Goal: Communication & Community: Answer question/provide support

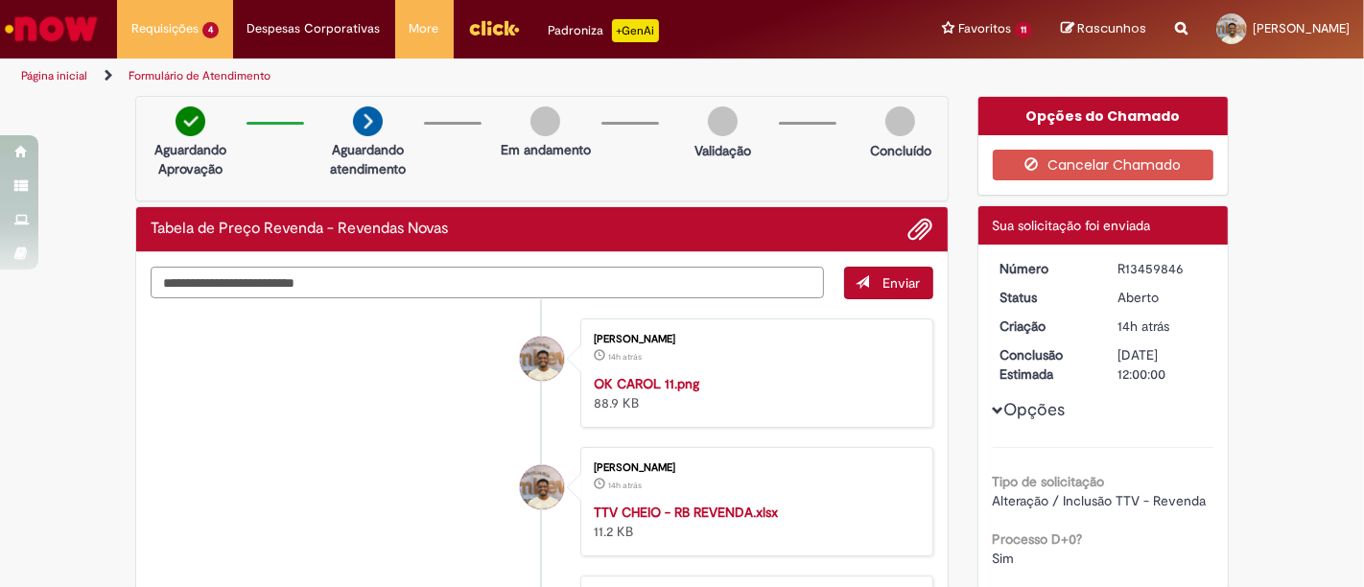
click at [430, 272] on textarea "Digite sua mensagem aqui..." at bounding box center [487, 283] width 673 height 32
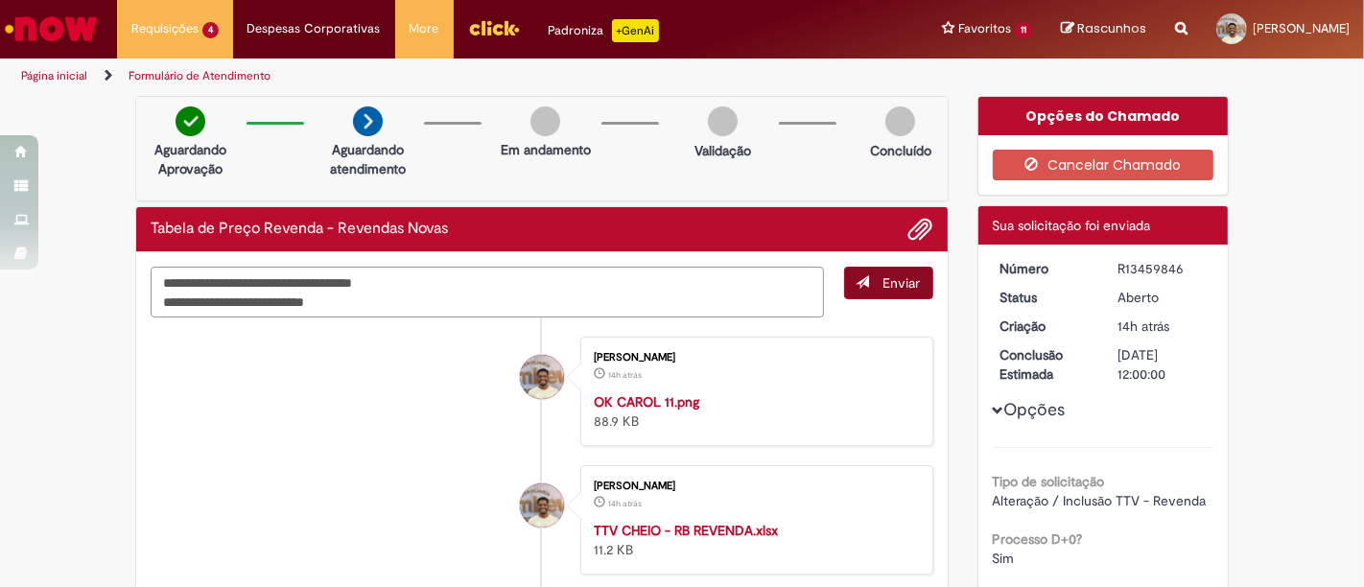
type textarea "**********"
click at [870, 280] on button "Enviar" at bounding box center [888, 283] width 89 height 33
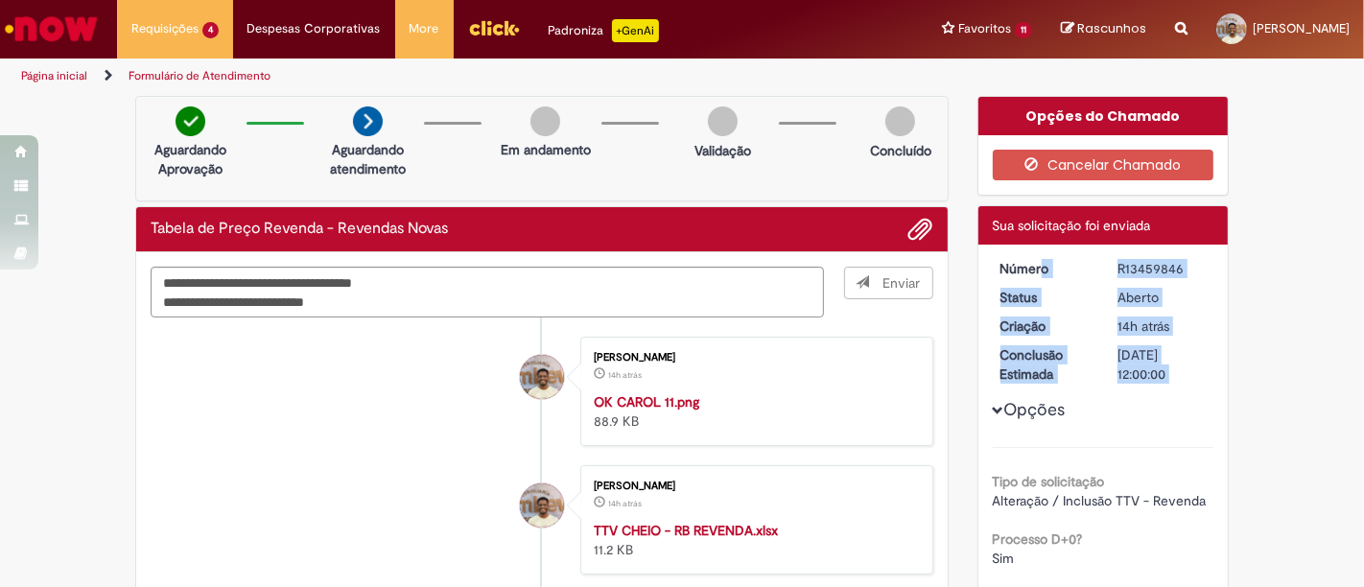
drag, startPoint x: 995, startPoint y: 270, endPoint x: 1165, endPoint y: 386, distance: 205.7
copy div "Número R13459846 Status Aberto Criação 14h atrás 14 horas atrás 28/08/2025 18:3…"
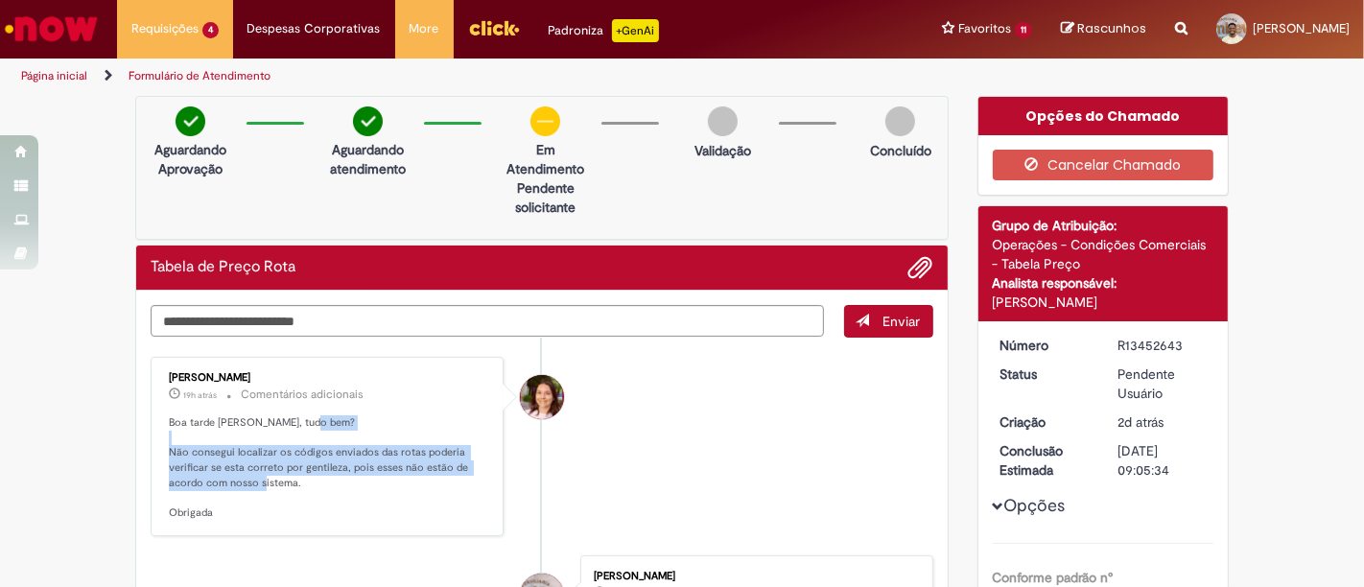
drag, startPoint x: 396, startPoint y: 475, endPoint x: 191, endPoint y: 432, distance: 209.8
click at [191, 432] on p "Boa tarde Rafael, tudo bem? Não consegui localizar os códigos enviados das rota…" at bounding box center [328, 468] width 319 height 106
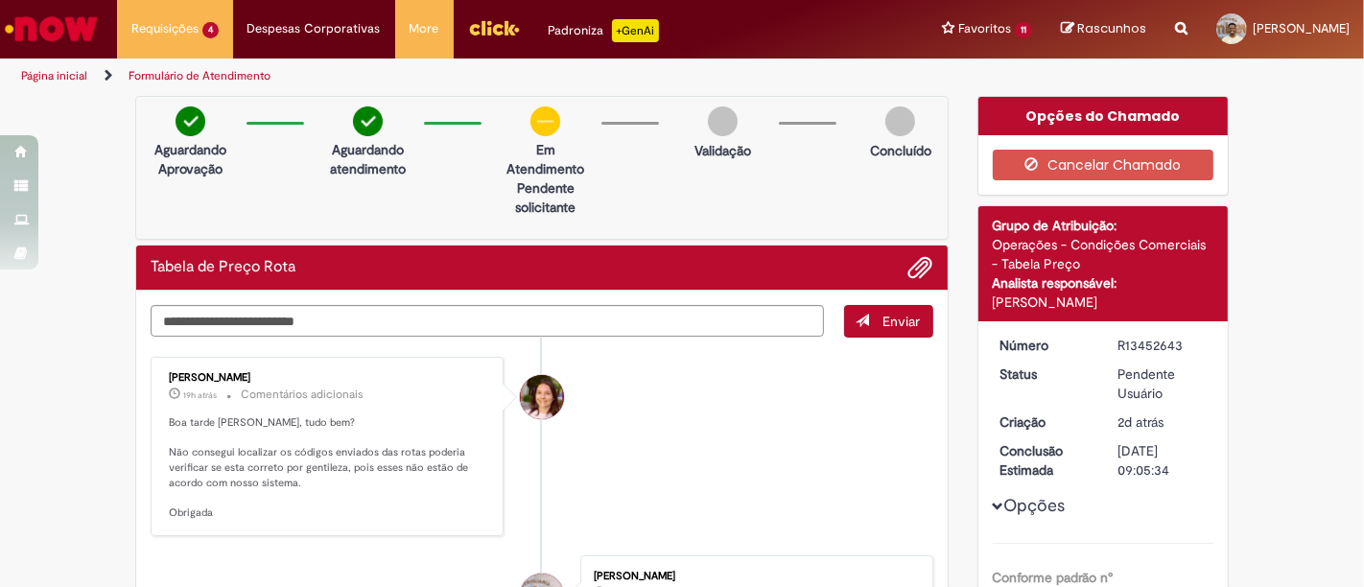
click at [212, 470] on p "Boa tarde Rafael, tudo bem? Não consegui localizar os códigos enviados das rota…" at bounding box center [328, 468] width 319 height 106
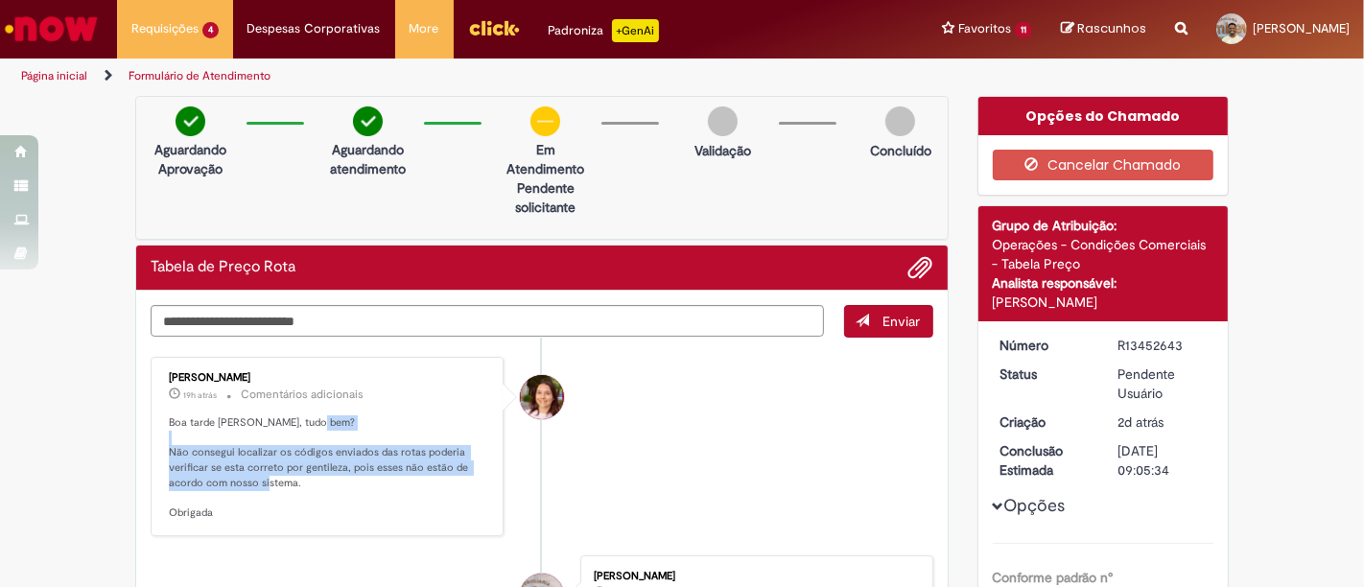
click at [212, 470] on p "Boa tarde Rafael, tudo bem? Não consegui localizar os códigos enviados das rota…" at bounding box center [328, 468] width 319 height 106
click at [910, 261] on span "Adicionar anexos" at bounding box center [921, 268] width 23 height 23
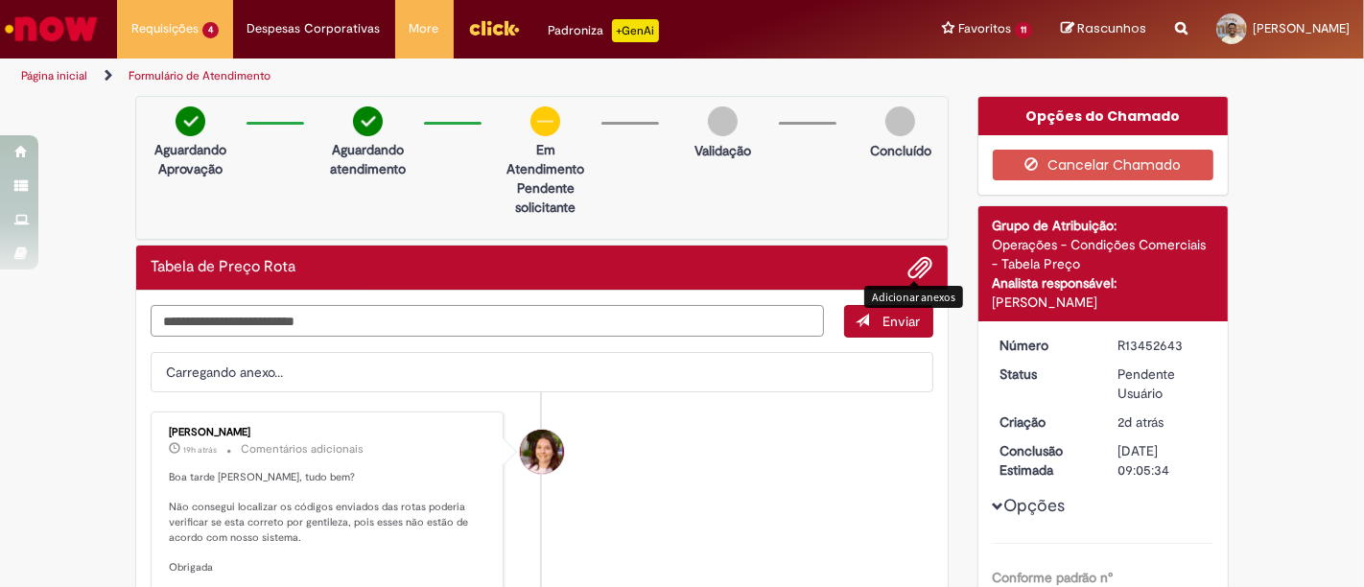
click at [572, 330] on textarea "Digite sua mensagem aqui..." at bounding box center [487, 321] width 673 height 32
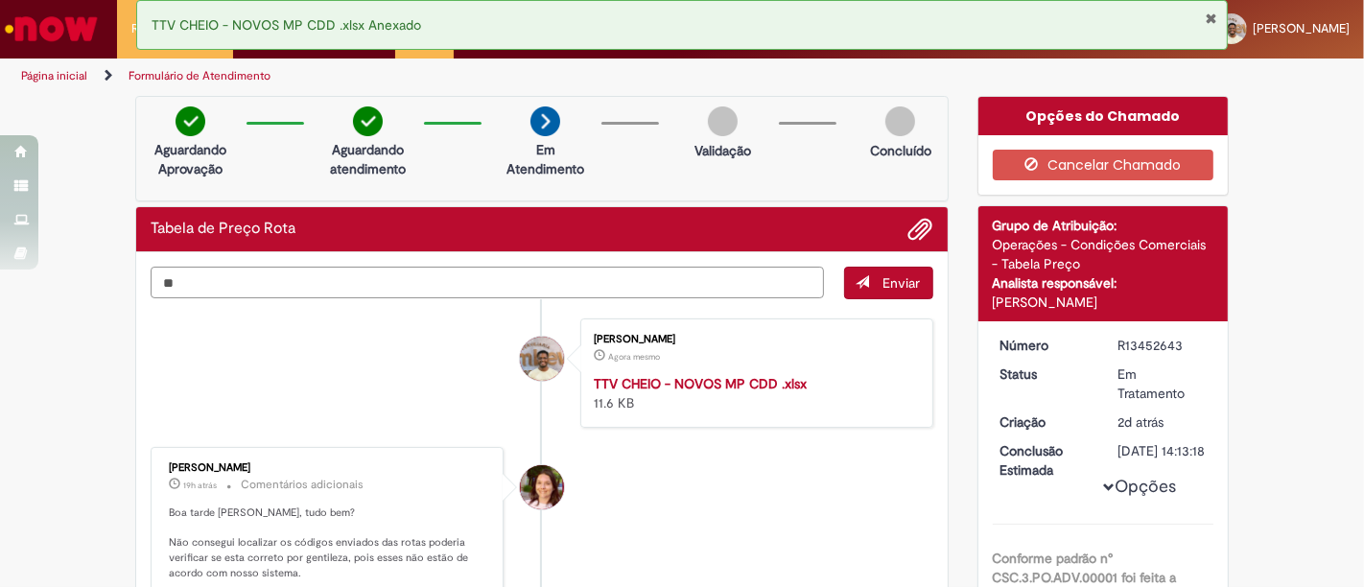
type textarea "*"
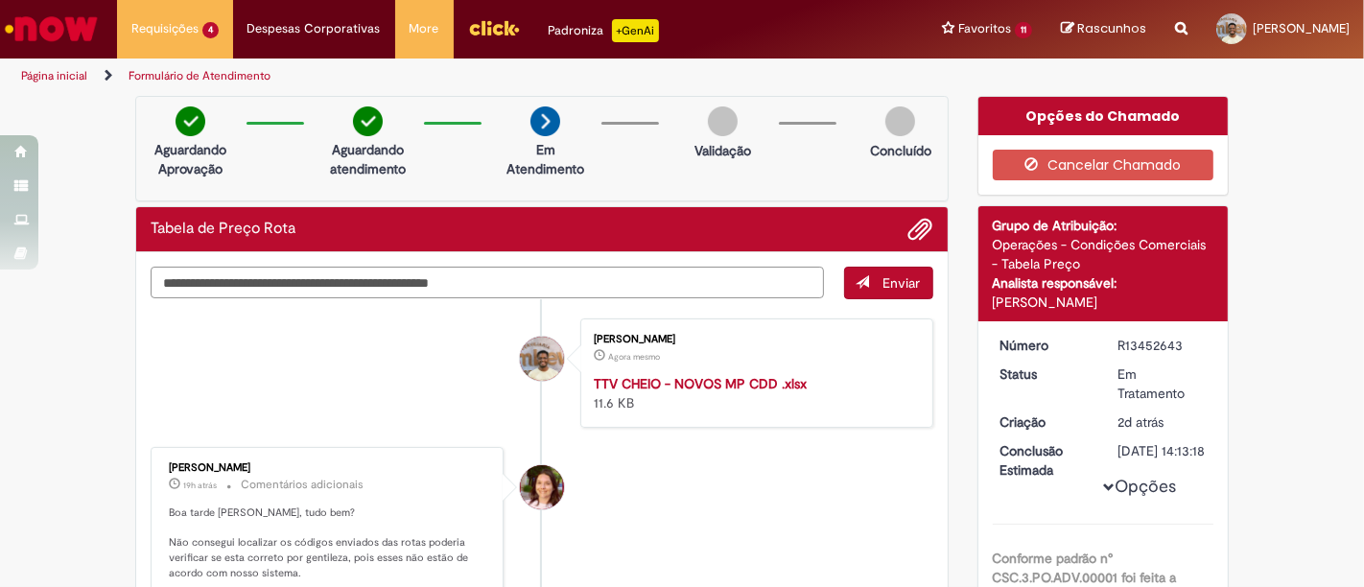
type textarea "**********"
